Goal: Download file/media

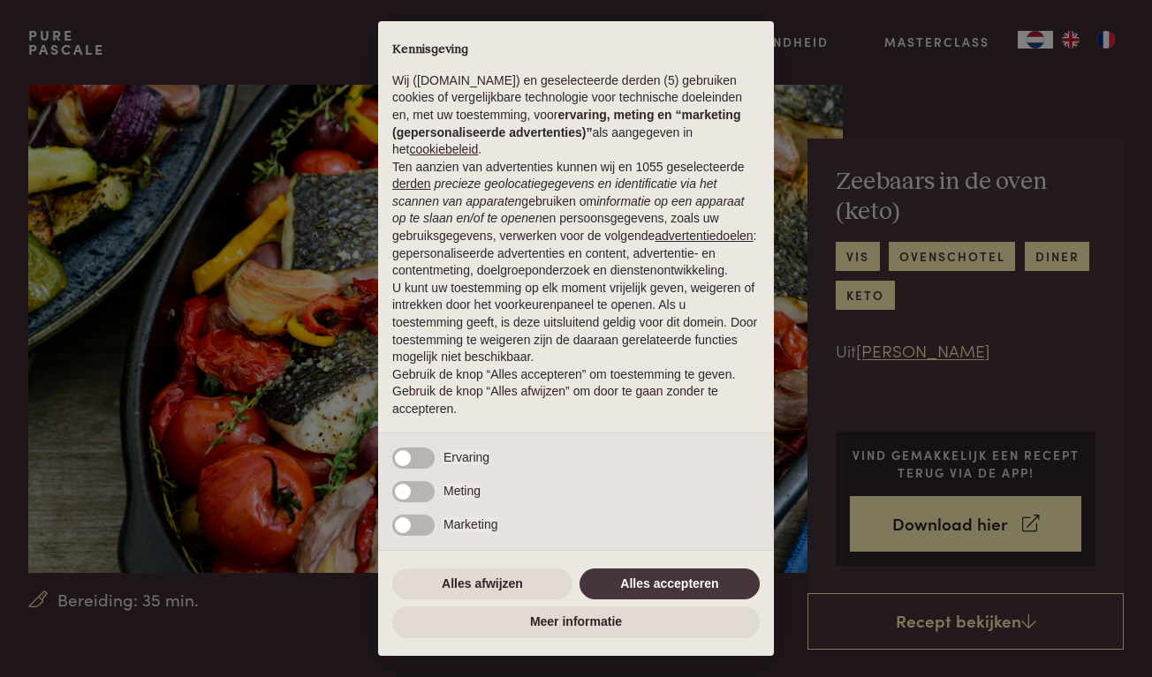
click at [924, 254] on div "× Kennisgeving Wij ([DOMAIN_NAME]) en geselecteerde derden (5) gebruiken cookie…" at bounding box center [576, 338] width 1152 height 677
click at [735, 580] on button "Alles accepteren" at bounding box center [669, 585] width 180 height 32
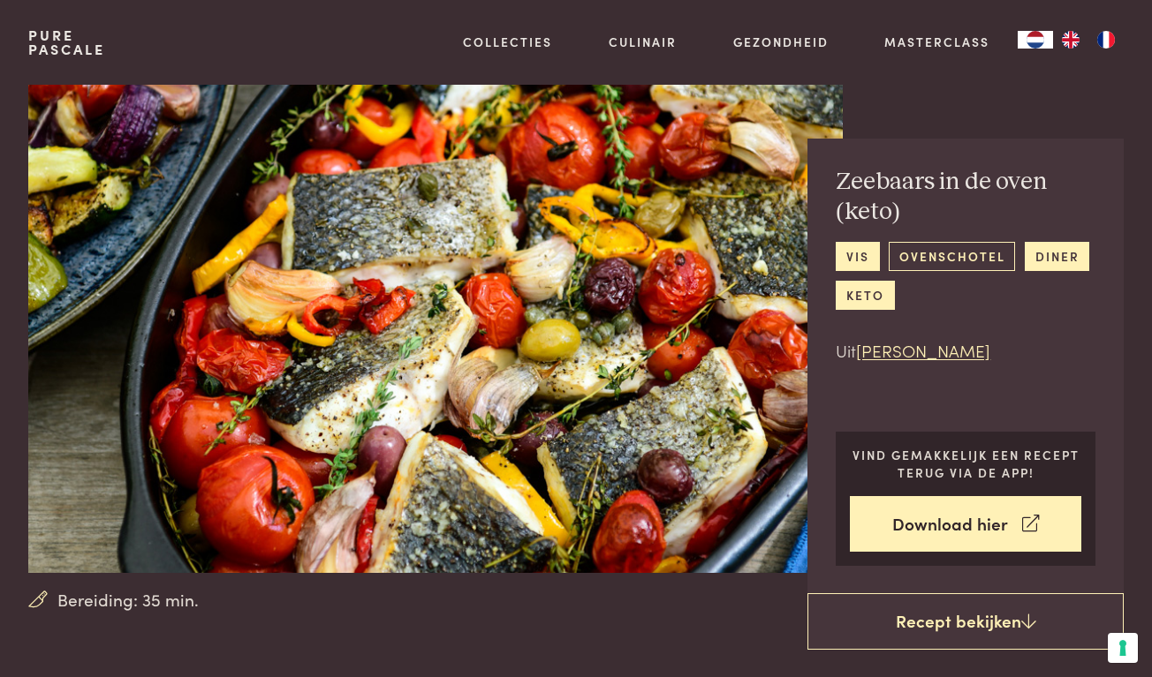
click at [957, 255] on link "ovenschotel" at bounding box center [952, 256] width 126 height 29
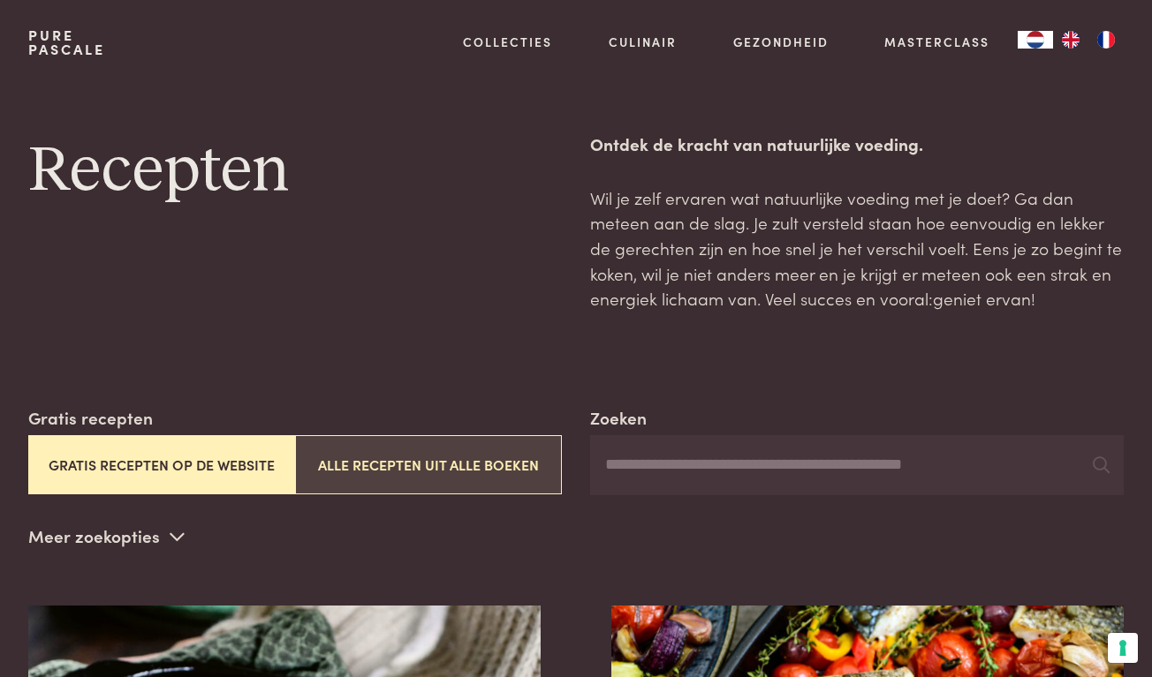
click at [365, 450] on button "Alle recepten uit alle boeken" at bounding box center [428, 464] width 267 height 59
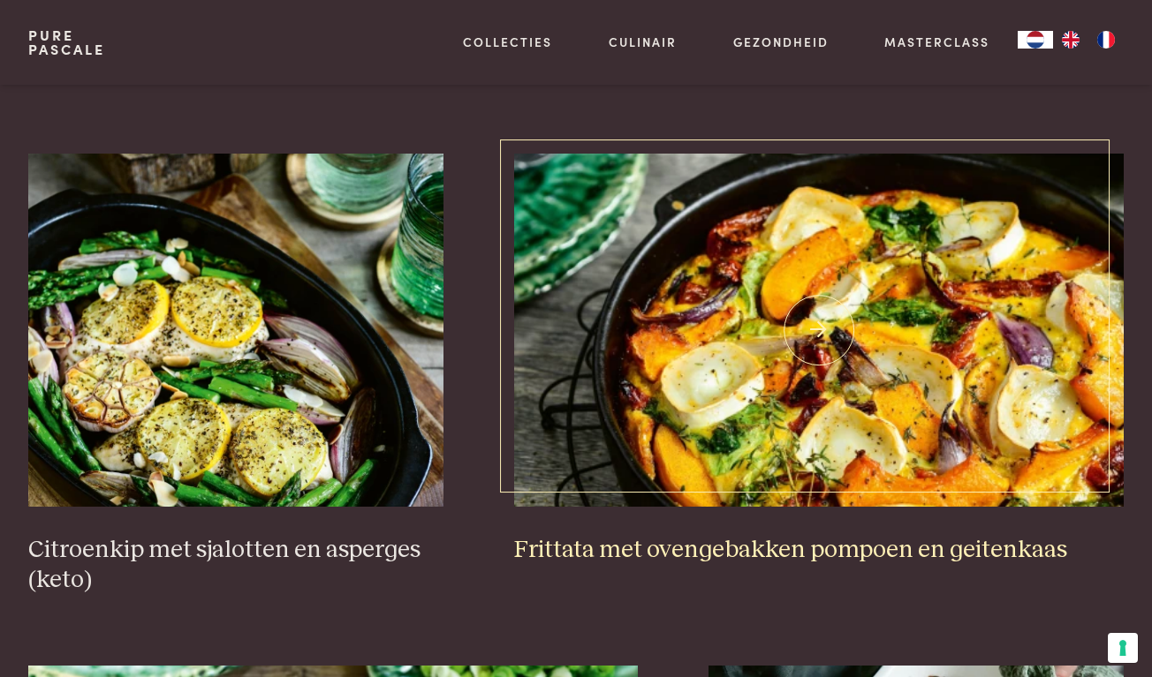
scroll to position [975, 0]
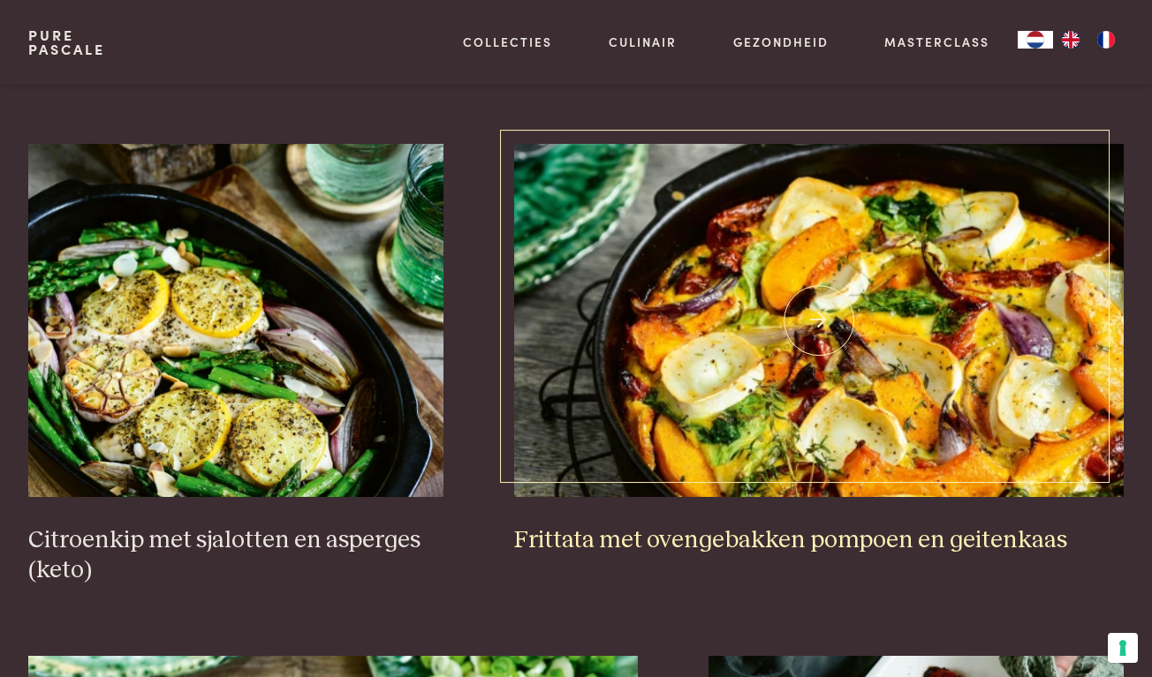
click at [786, 402] on img at bounding box center [818, 320] width 609 height 353
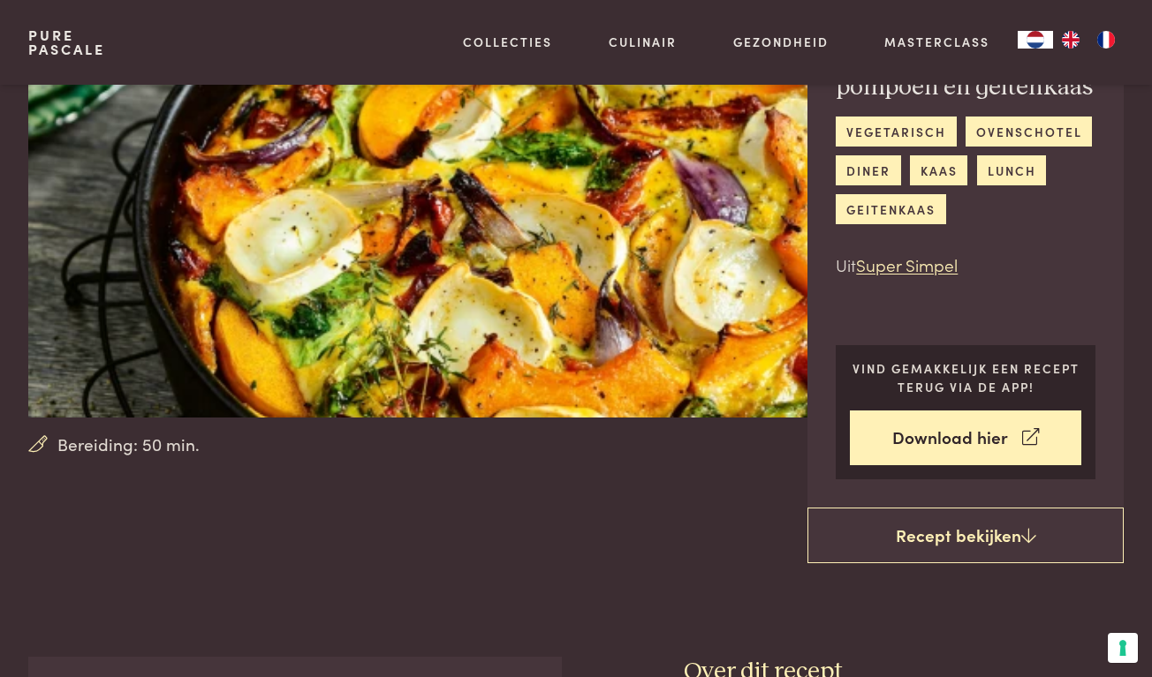
scroll to position [157, 0]
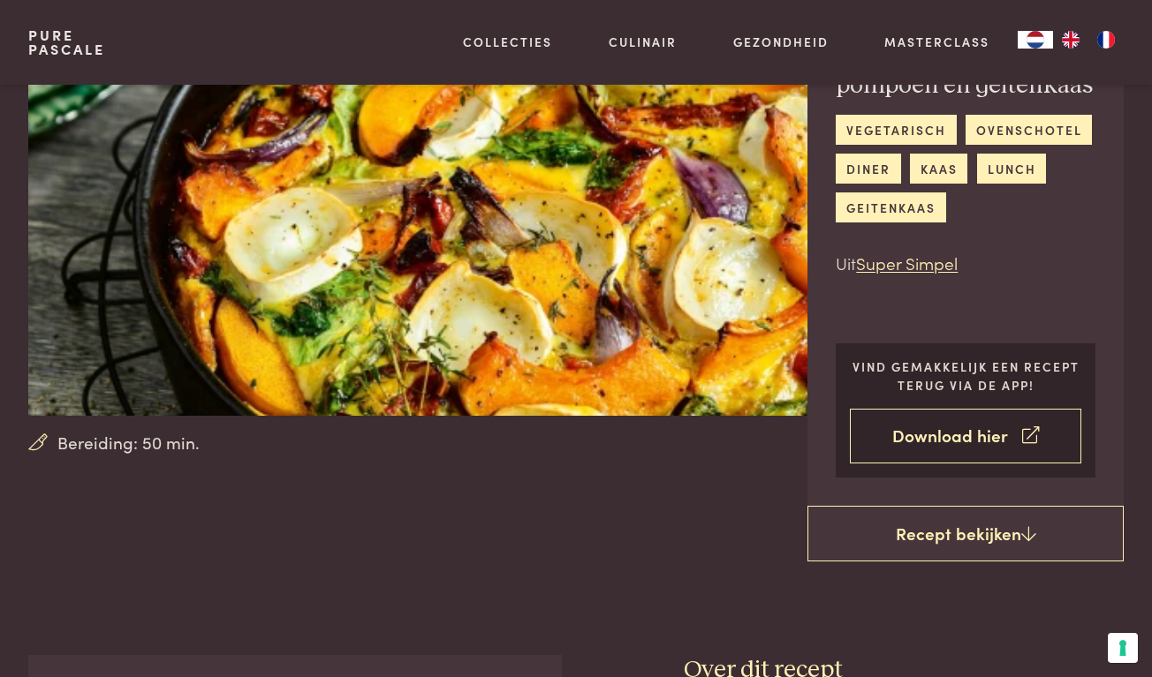
click at [955, 428] on link "Download hier" at bounding box center [965, 437] width 231 height 56
